Goal: Task Accomplishment & Management: Manage account settings

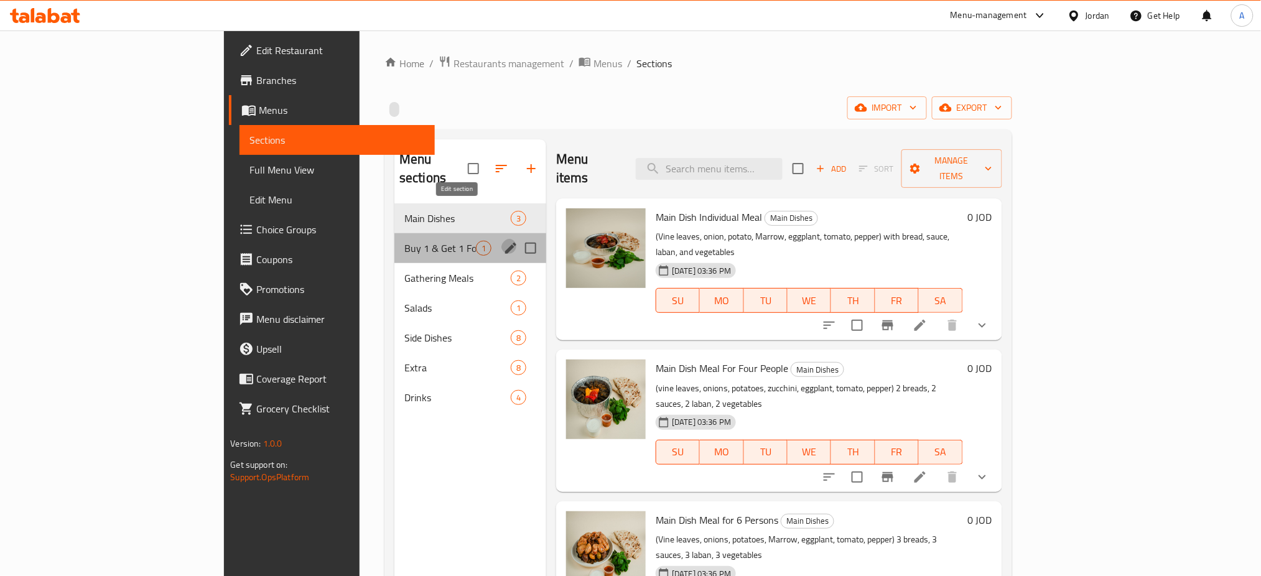
click at [503, 241] on icon "edit" at bounding box center [510, 248] width 15 height 15
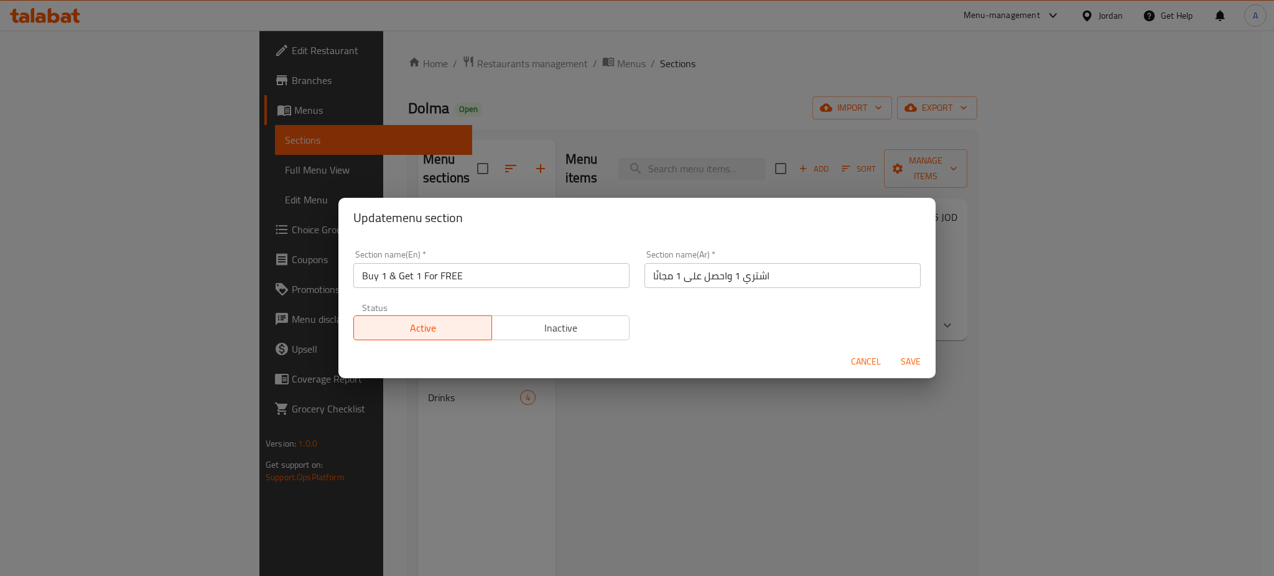
click at [874, 354] on span "Cancel" at bounding box center [866, 362] width 30 height 16
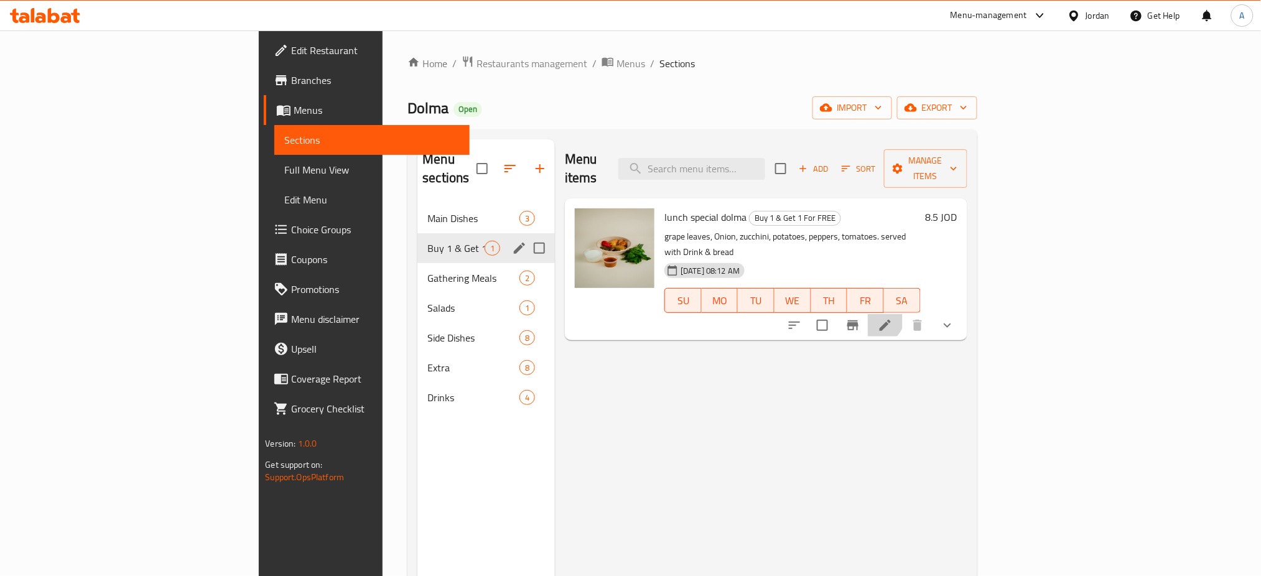
click at [903, 314] on li at bounding box center [885, 325] width 35 height 22
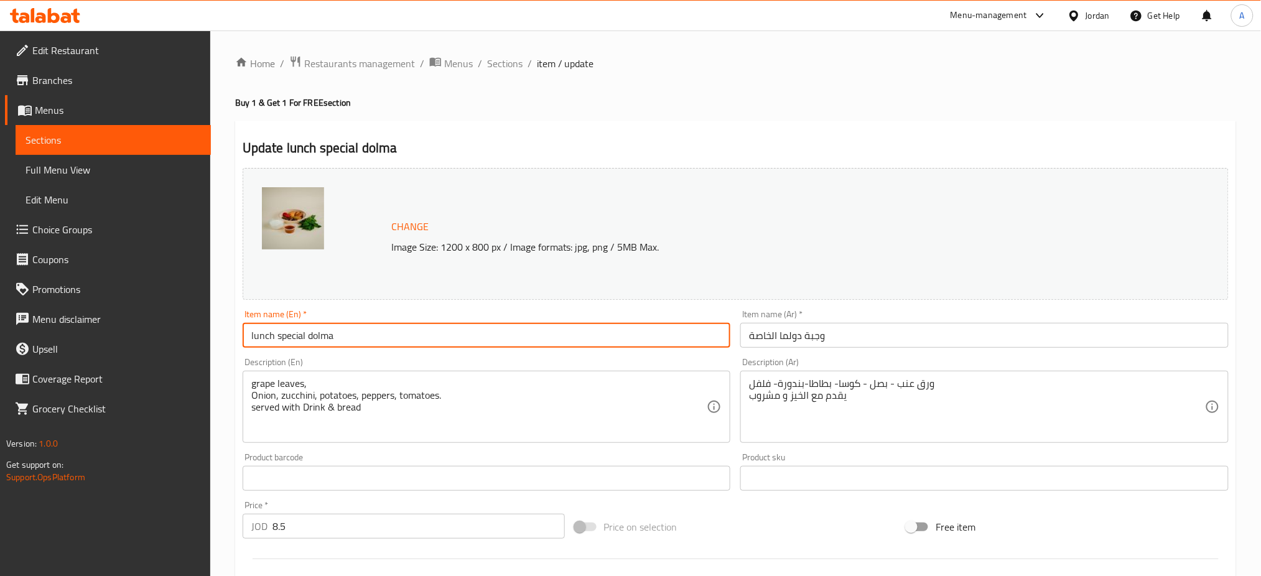
click at [252, 323] on input "lunch special dolma" at bounding box center [487, 335] width 488 height 25
click at [509, 323] on input "Buy 1 lunch special dolma" at bounding box center [487, 335] width 488 height 25
type input "Buy 1 lunch special dolma & Get 1 FREE"
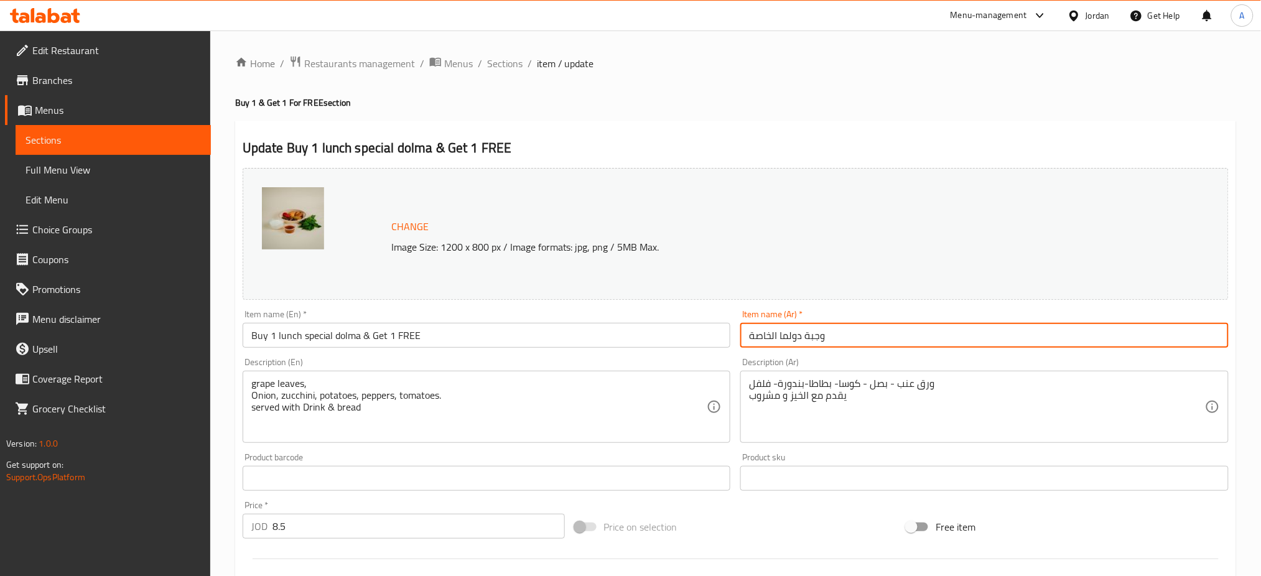
click at [840, 325] on input "وجبة دولما الخاصة" at bounding box center [984, 335] width 488 height 25
drag, startPoint x: 854, startPoint y: 320, endPoint x: 712, endPoint y: 332, distance: 142.4
click at [712, 332] on div "Change Image Size: 1200 x 800 px / Image formats: jpg, png / 5MB Max. Item name…" at bounding box center [736, 440] width 996 height 554
type input "H"
drag, startPoint x: 862, startPoint y: 318, endPoint x: 822, endPoint y: 317, distance: 39.2
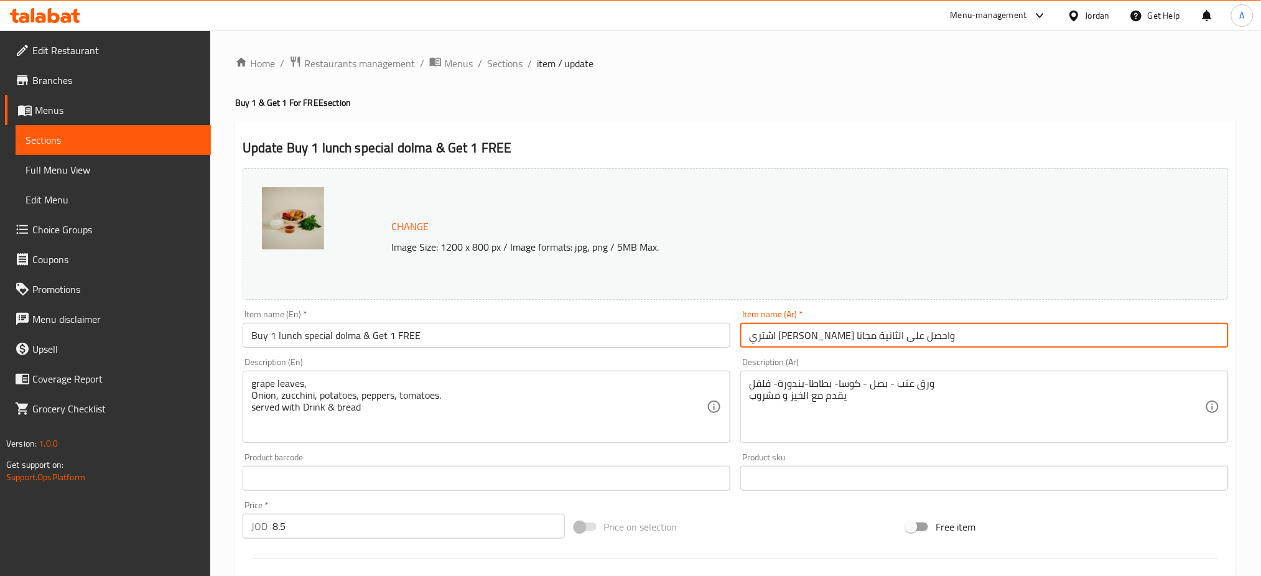
click at [822, 323] on input "اشتري [PERSON_NAME] واحصل على الثانية مجانا" at bounding box center [984, 335] width 488 height 25
paste input "بة دولما الخاصةو"
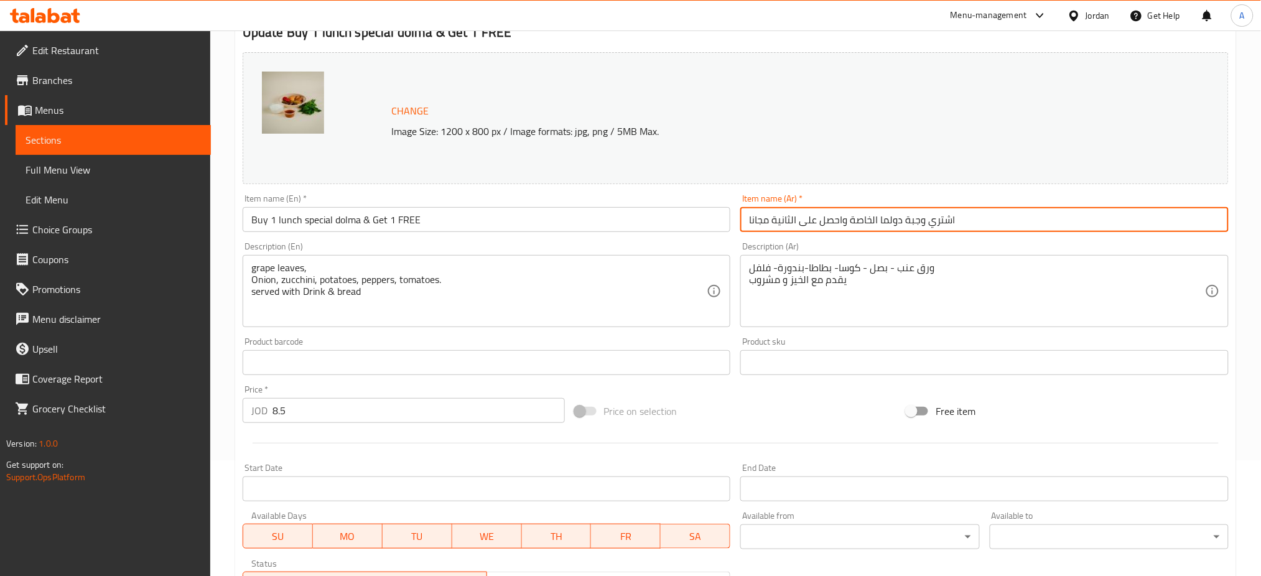
scroll to position [284, 0]
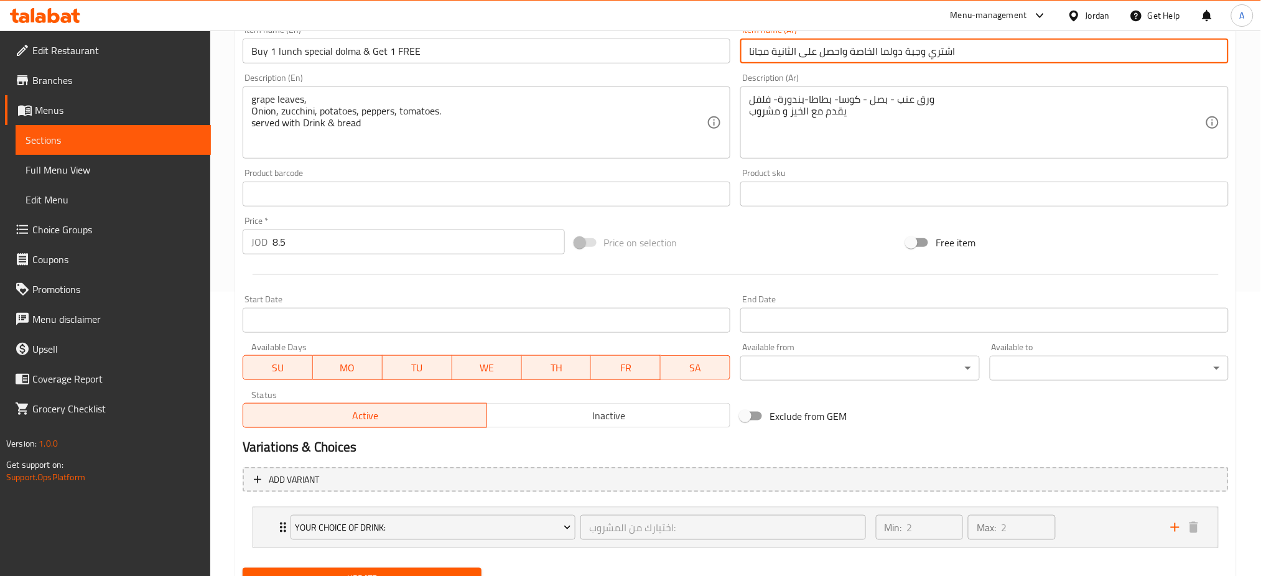
type input "اشتري وجبة دولما الخاصة واحصل على الثانية مجانا"
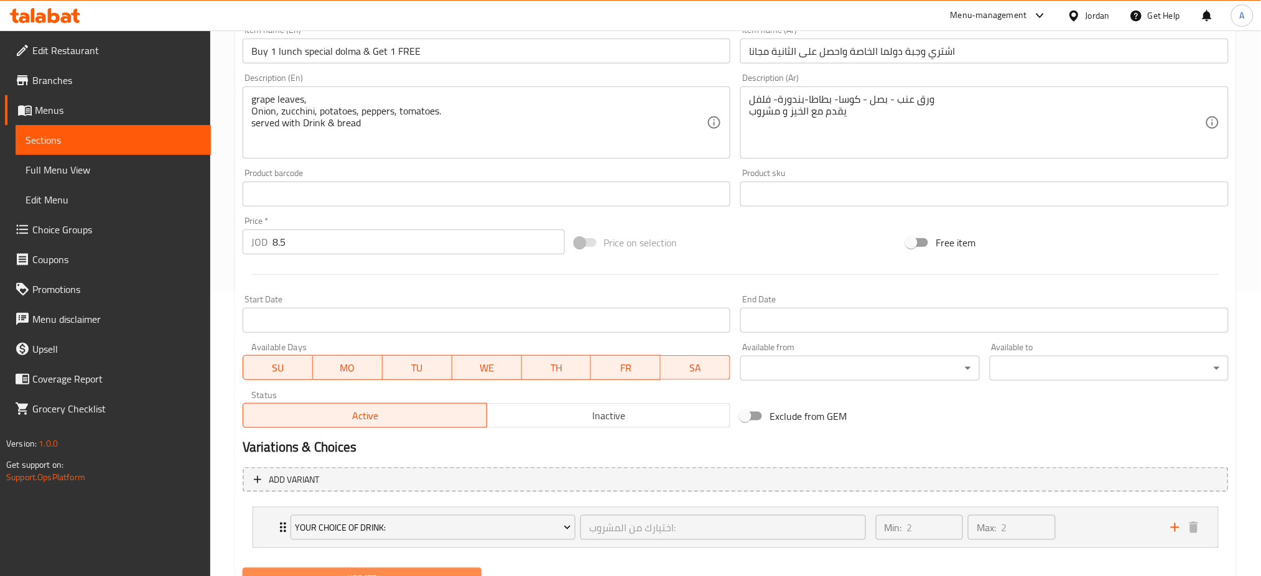
click at [460, 572] on span "Update" at bounding box center [362, 580] width 219 height 16
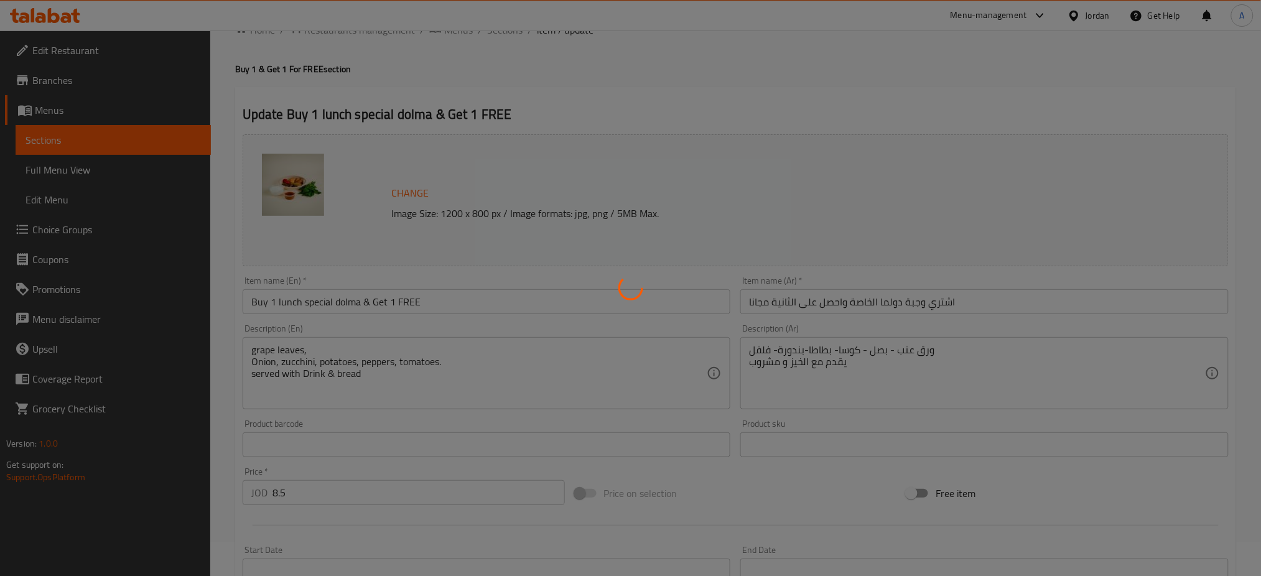
scroll to position [0, 0]
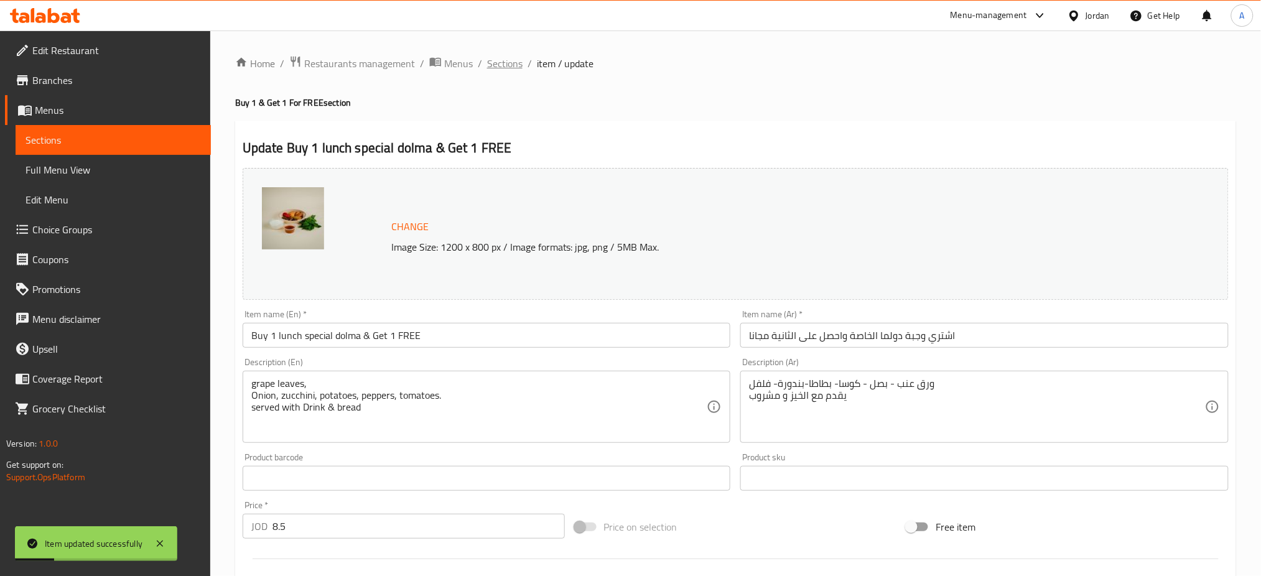
click at [487, 62] on span "Sections" at bounding box center [504, 63] width 35 height 15
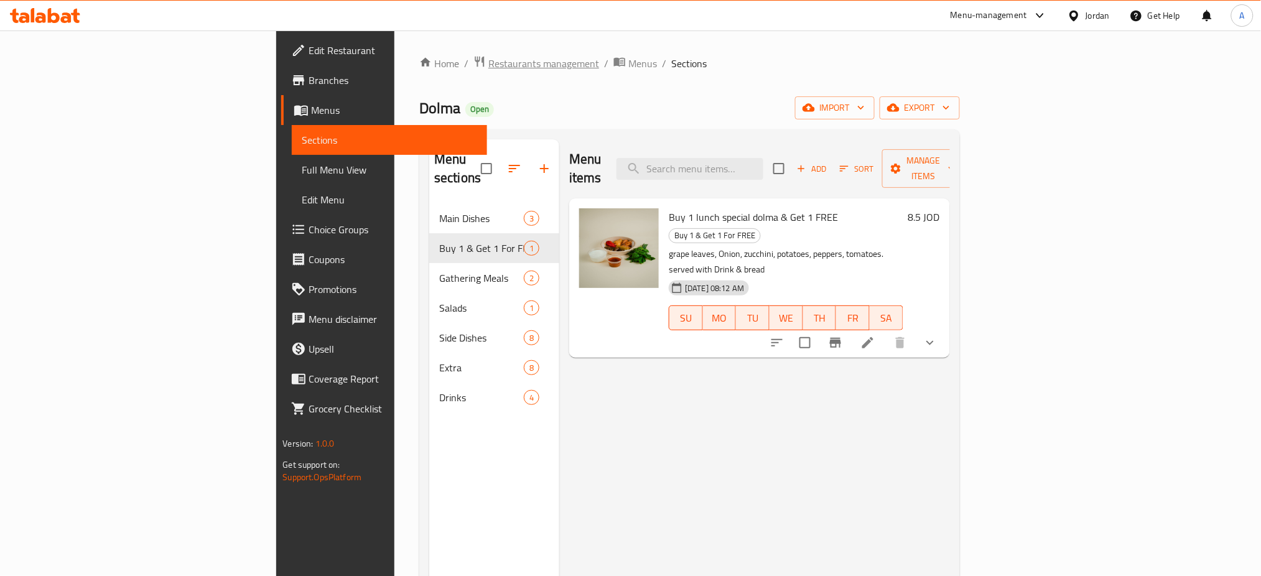
click at [488, 56] on span "Restaurants management" at bounding box center [543, 63] width 111 height 15
